Goal: Information Seeking & Learning: Compare options

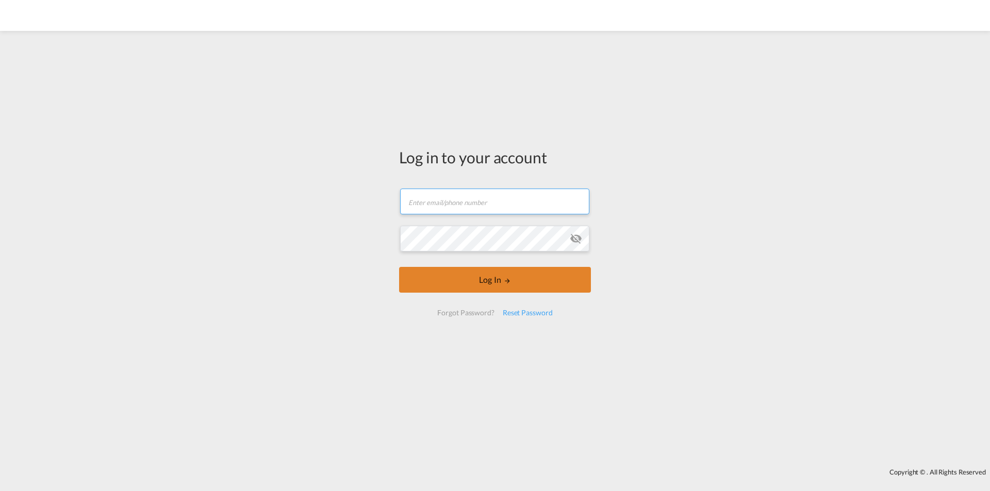
type input "[PERSON_NAME][EMAIL_ADDRESS][DOMAIN_NAME]"
click at [501, 280] on button "Log In" at bounding box center [495, 280] width 192 height 26
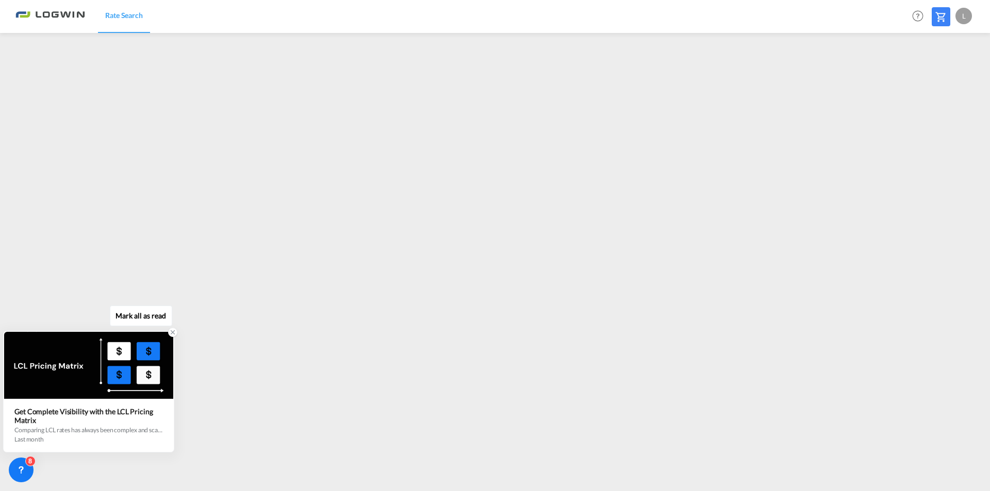
click at [172, 333] on icon at bounding box center [173, 333] width 4 height 4
